Goal: Information Seeking & Learning: Learn about a topic

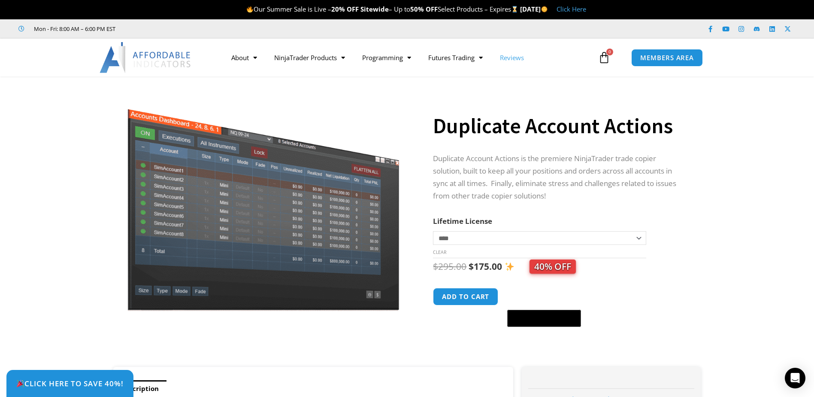
click at [512, 59] on link "Reviews" at bounding box center [511, 58] width 41 height 20
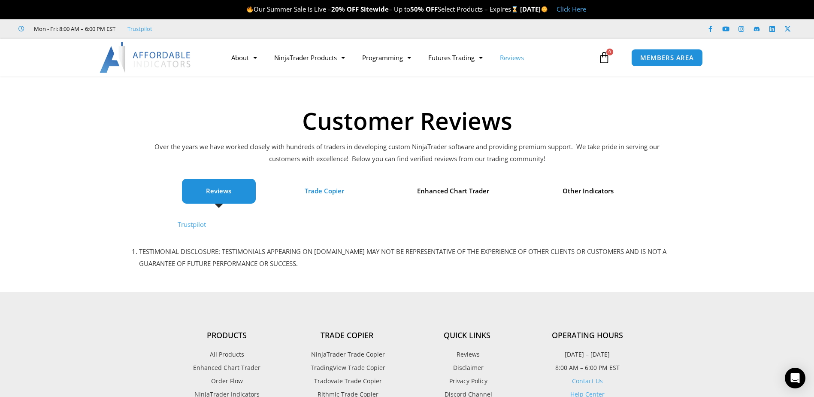
click at [340, 191] on span "Trade Copier" at bounding box center [324, 191] width 39 height 12
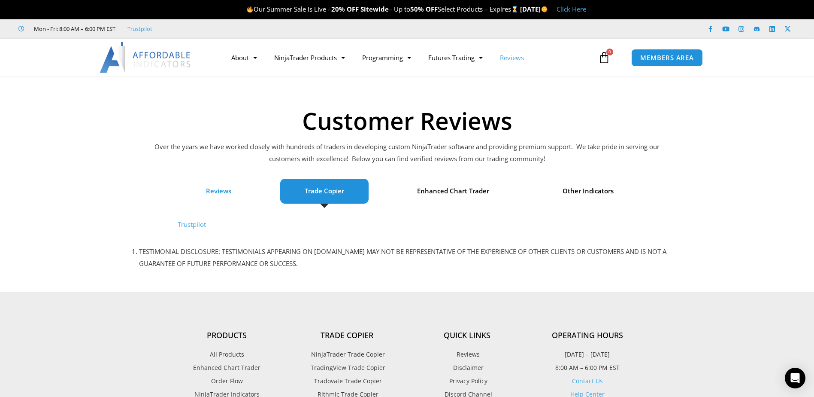
click at [237, 192] on li "Reviews" at bounding box center [219, 191] width 74 height 25
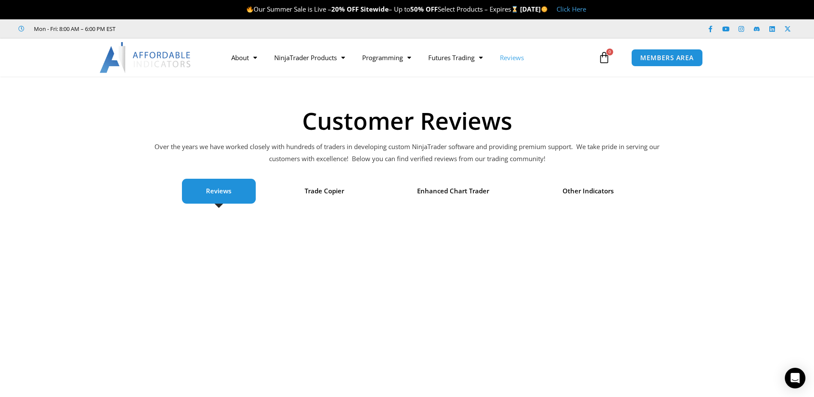
click at [133, 62] on img at bounding box center [146, 57] width 92 height 31
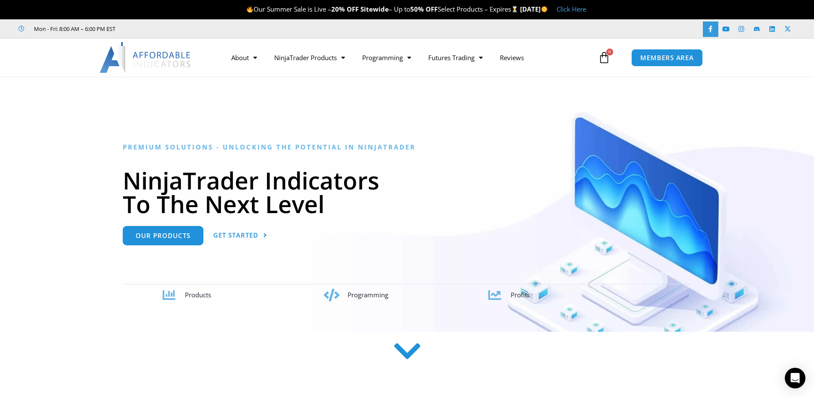
click at [715, 31] on link "Facebook-f" at bounding box center [710, 28] width 15 height 15
click at [789, 30] on icon at bounding box center [788, 29] width 6 height 6
click at [777, 30] on link "Linkedin" at bounding box center [772, 28] width 15 height 15
click at [153, 48] on img at bounding box center [146, 57] width 92 height 31
click at [515, 355] on div at bounding box center [407, 353] width 426 height 34
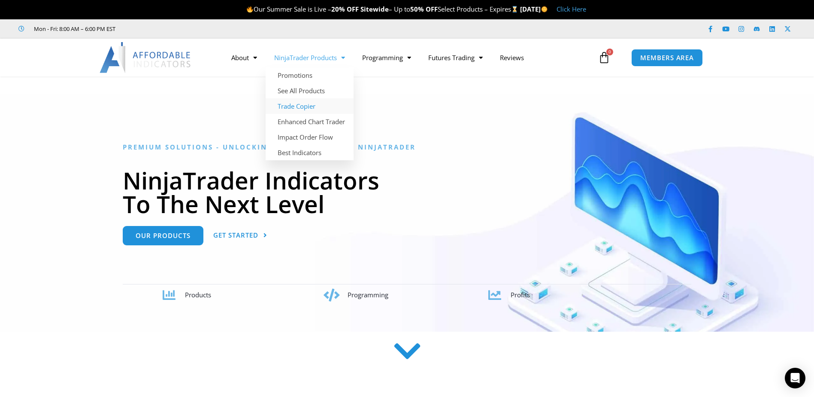
click at [325, 108] on link "Trade Copier" at bounding box center [310, 105] width 88 height 15
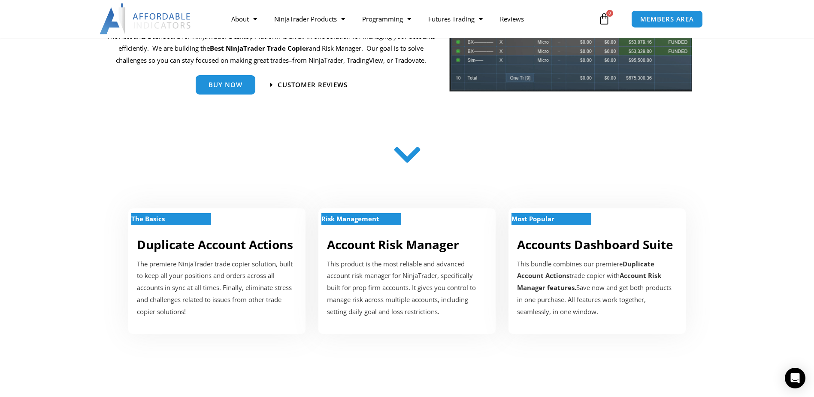
scroll to position [43, 0]
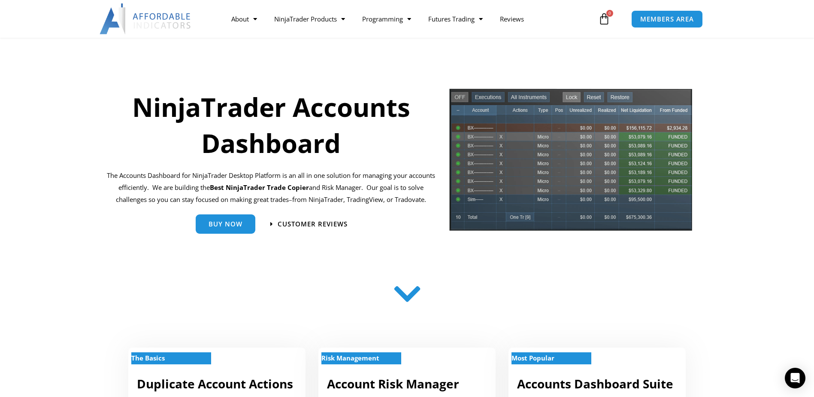
click at [137, 12] on img at bounding box center [146, 18] width 92 height 31
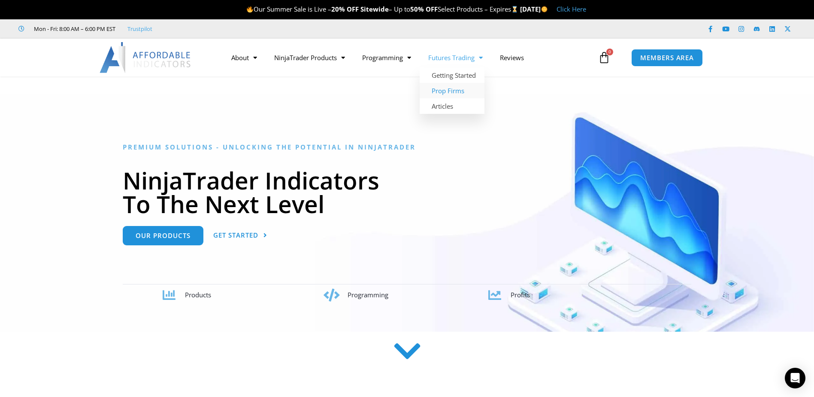
click at [454, 91] on link "Prop Firms" at bounding box center [452, 90] width 65 height 15
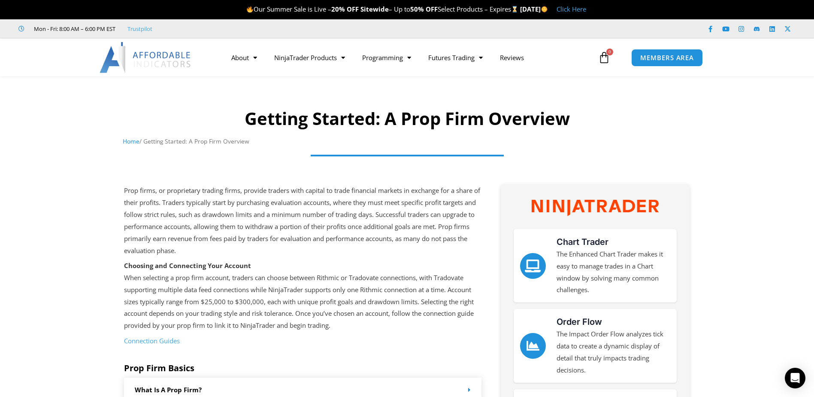
click at [151, 54] on img at bounding box center [146, 57] width 92 height 31
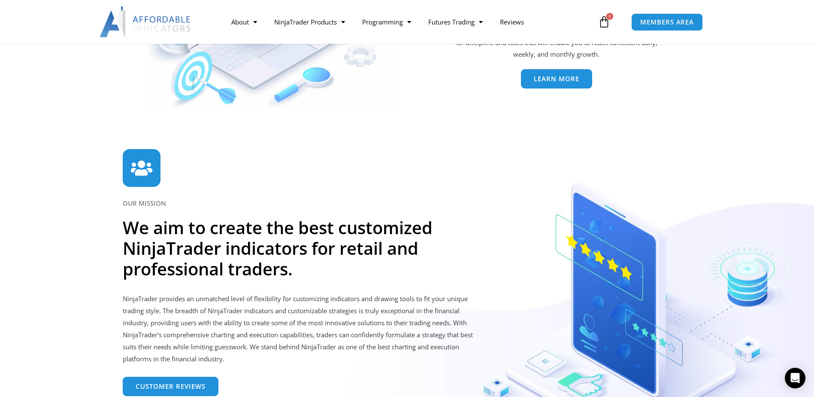
scroll to position [2283, 0]
